Goal: Task Accomplishment & Management: Use online tool/utility

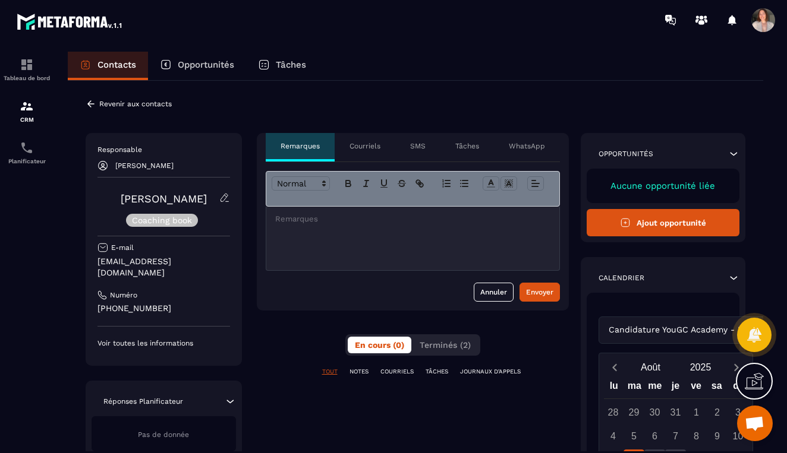
click at [125, 101] on p "Revenir aux contacts" at bounding box center [135, 104] width 73 height 8
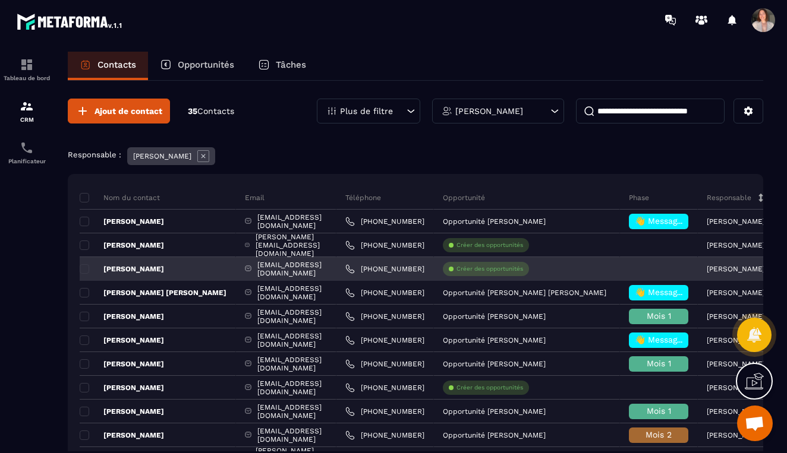
click at [654, 275] on div at bounding box center [659, 269] width 78 height 24
click at [518, 272] on p "Créer des opportunités" at bounding box center [489, 269] width 67 height 8
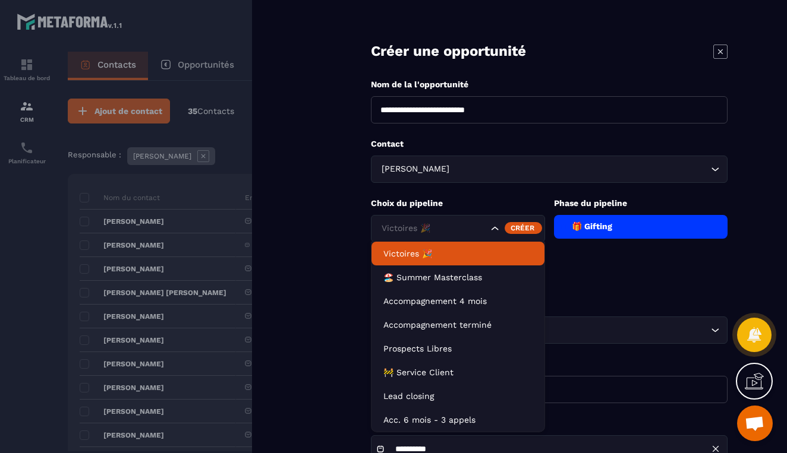
click at [495, 229] on icon "Search for option" at bounding box center [495, 229] width 12 height 12
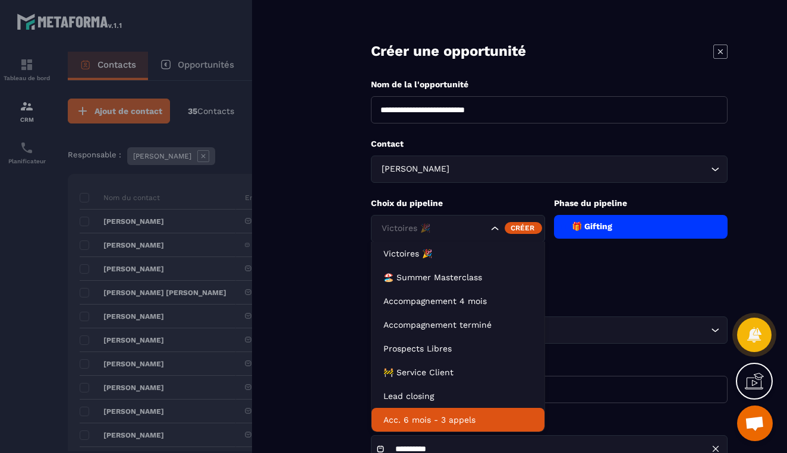
click at [464, 418] on p "Acc. 6 mois - 3 appels" at bounding box center [457, 420] width 149 height 12
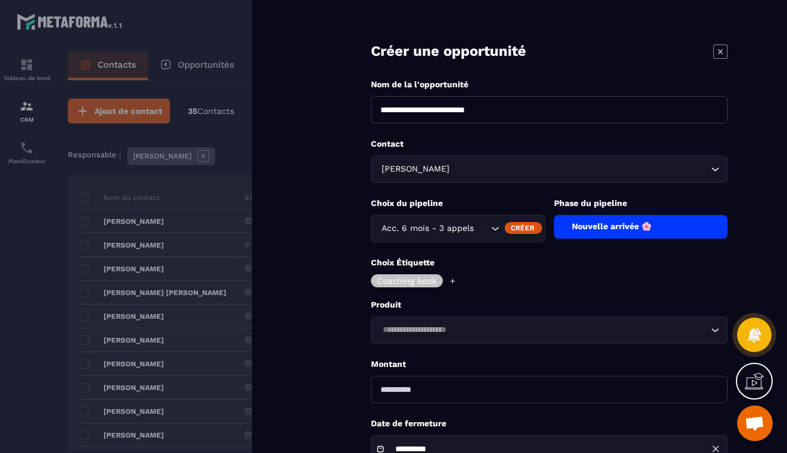
click at [596, 231] on div "Nouvelle arrivée 🌸" at bounding box center [641, 227] width 174 height 24
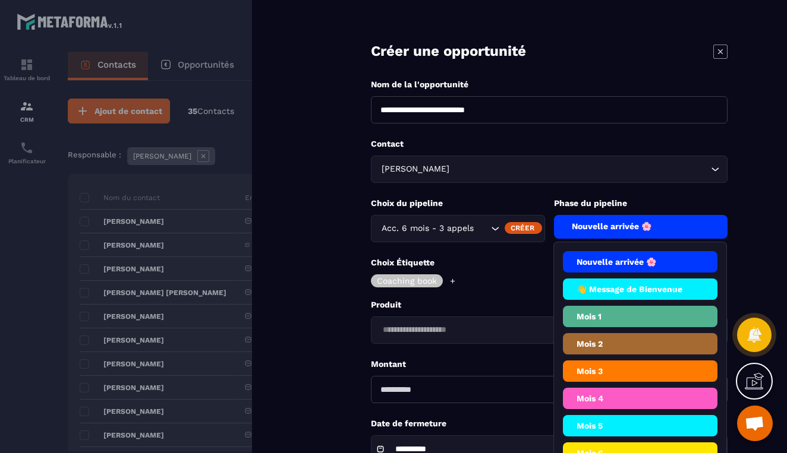
click at [618, 333] on li "Mois 1" at bounding box center [640, 343] width 155 height 21
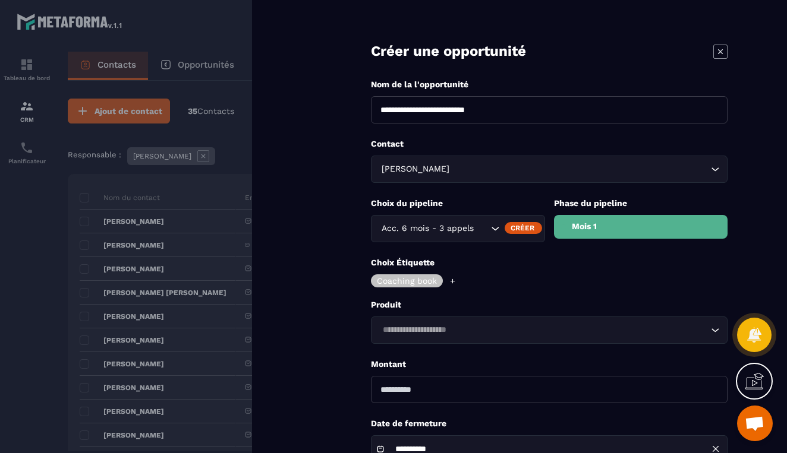
click at [452, 283] on icon at bounding box center [453, 282] width 8 height 8
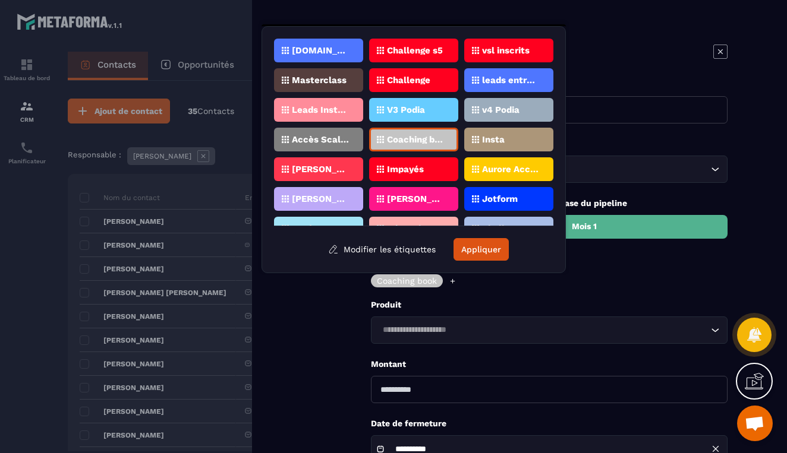
click at [343, 198] on p "[PERSON_NAME]. 1:1 6m 3 app" at bounding box center [321, 199] width 58 height 8
click at [369, 85] on div "Masterclass" at bounding box center [413, 80] width 89 height 24
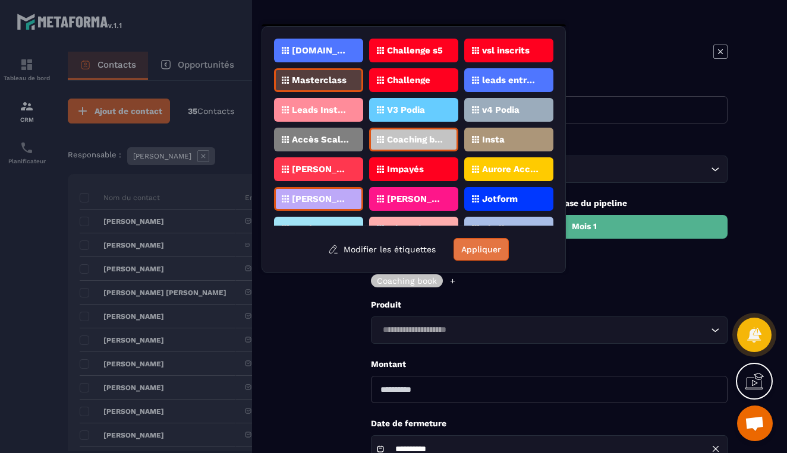
click at [478, 253] on button "Appliquer" at bounding box center [480, 249] width 55 height 23
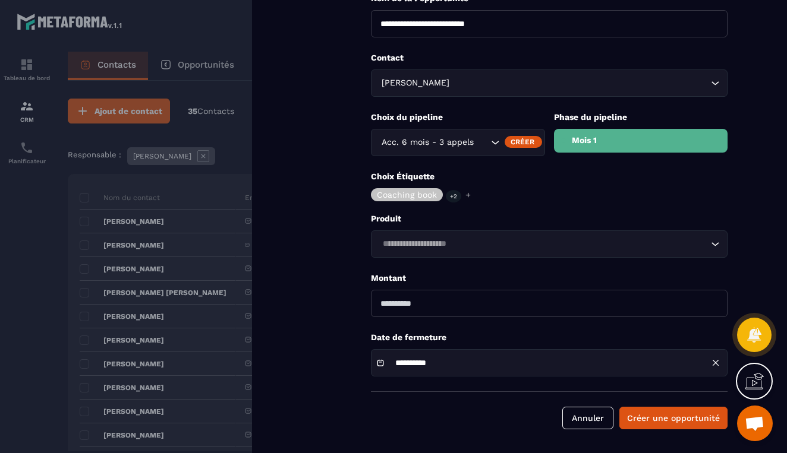
scroll to position [86, 0]
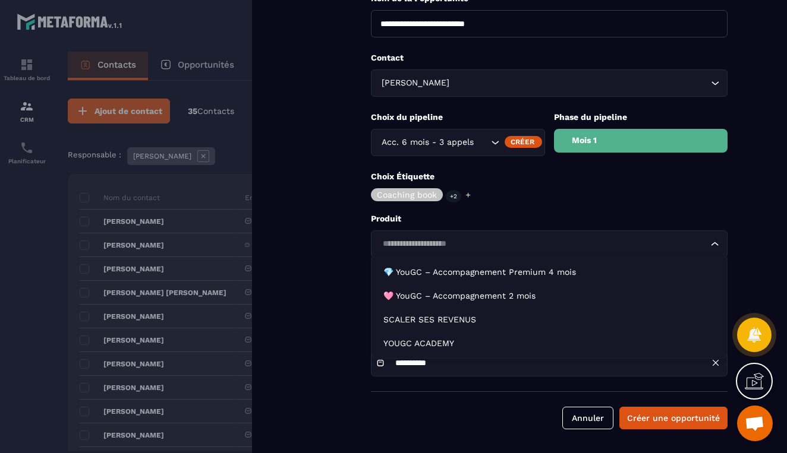
click at [537, 241] on input "Search for option" at bounding box center [543, 244] width 329 height 13
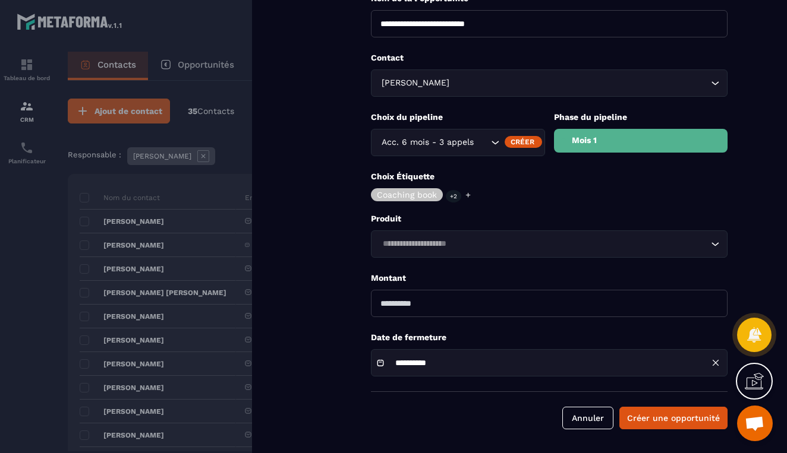
click at [619, 219] on p "Produit" at bounding box center [549, 218] width 357 height 11
click at [587, 415] on button "Annuler" at bounding box center [587, 418] width 51 height 23
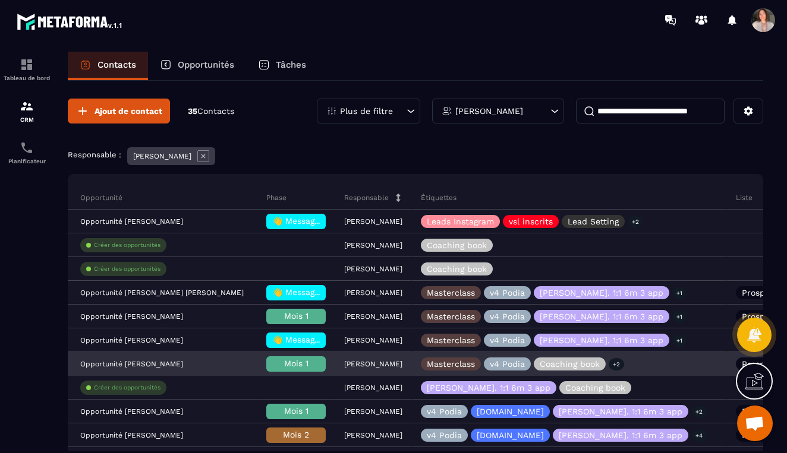
scroll to position [0, 381]
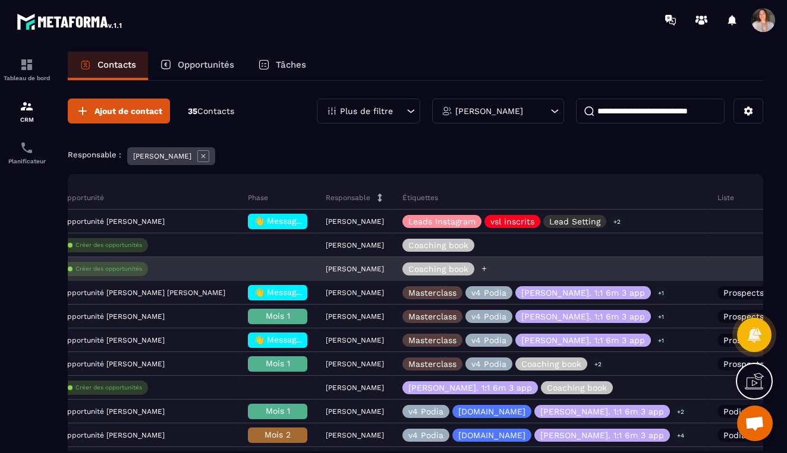
click at [488, 271] on icon at bounding box center [484, 269] width 8 height 8
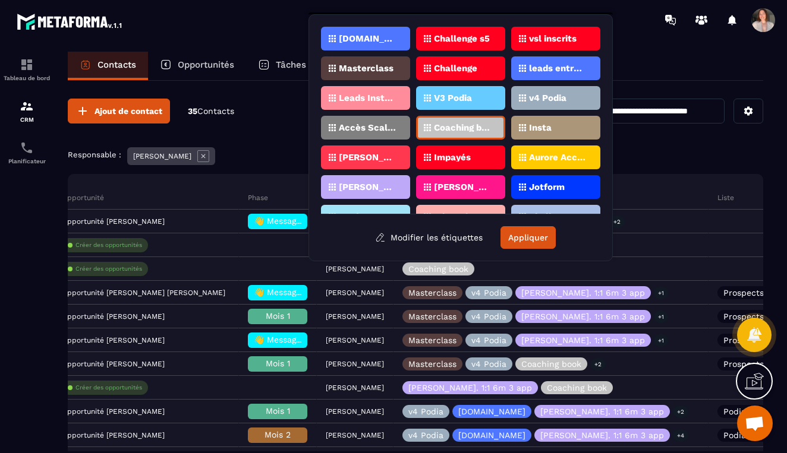
click at [383, 186] on p "[PERSON_NAME]. 1:1 6m 3 app" at bounding box center [368, 187] width 58 height 8
click at [390, 65] on p "Masterclass" at bounding box center [366, 68] width 55 height 8
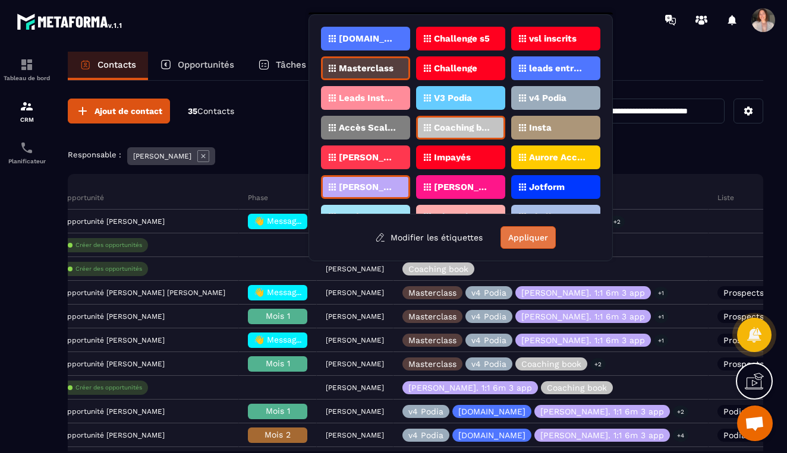
click at [522, 236] on button "Appliquer" at bounding box center [527, 237] width 55 height 23
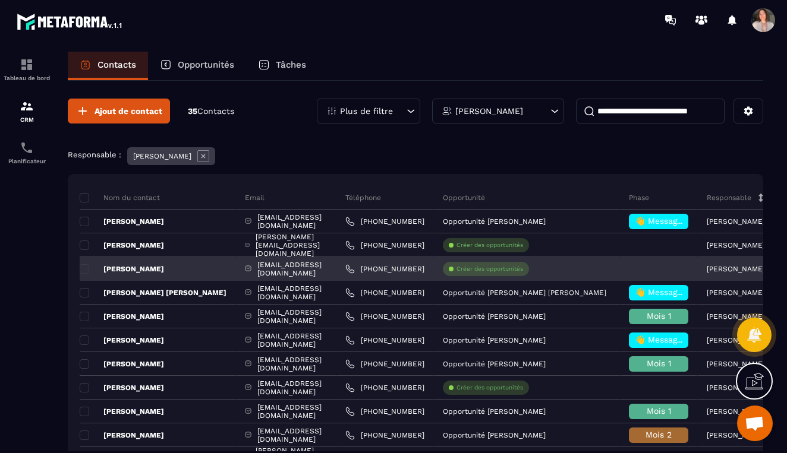
scroll to position [0, 0]
click at [509, 268] on p "Créer des opportunités" at bounding box center [489, 269] width 67 height 8
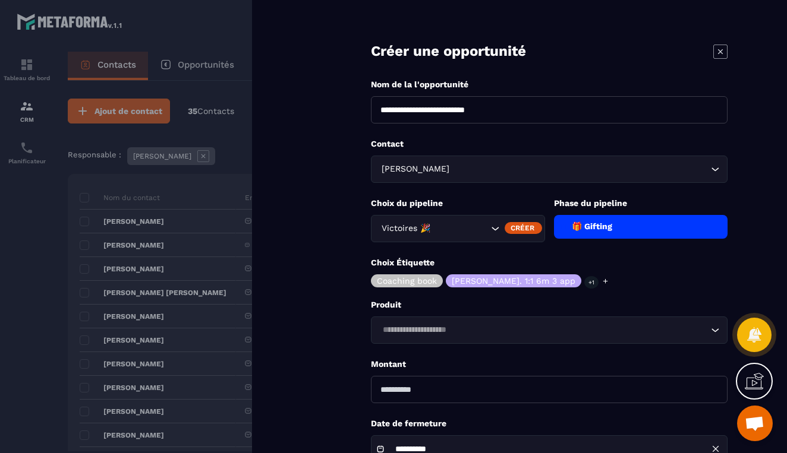
click at [720, 51] on icon at bounding box center [720, 51] width 5 height 5
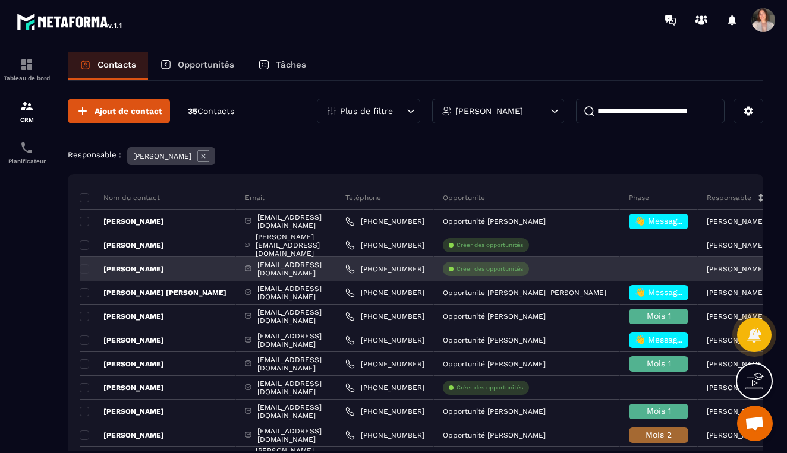
click at [141, 267] on p "[PERSON_NAME]" at bounding box center [122, 269] width 84 height 10
